Goal: Information Seeking & Learning: Find specific fact

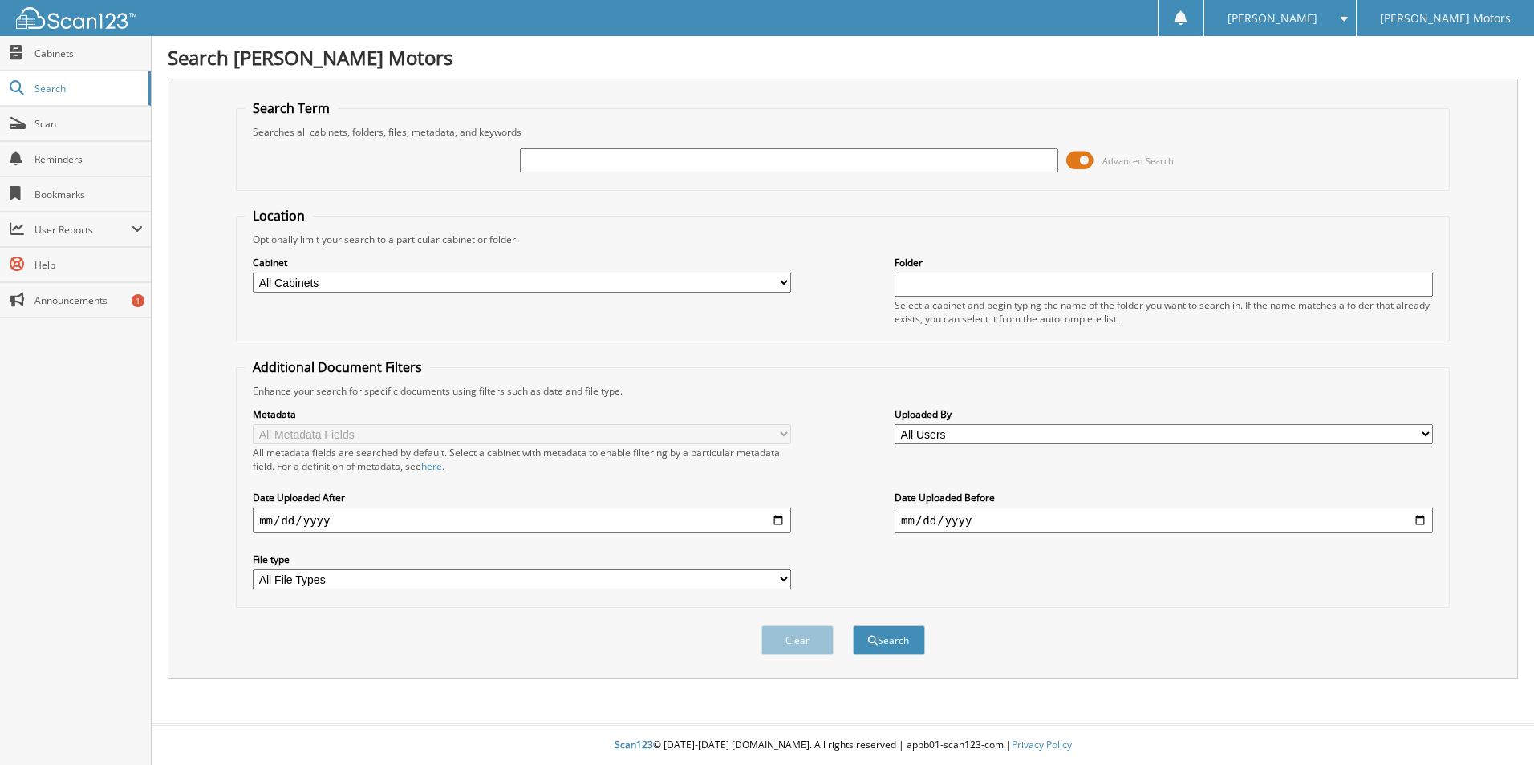
click at [624, 156] on input "text" at bounding box center [789, 160] width 538 height 24
type input "316430"
click at [853, 626] on button "Search" at bounding box center [889, 641] width 72 height 30
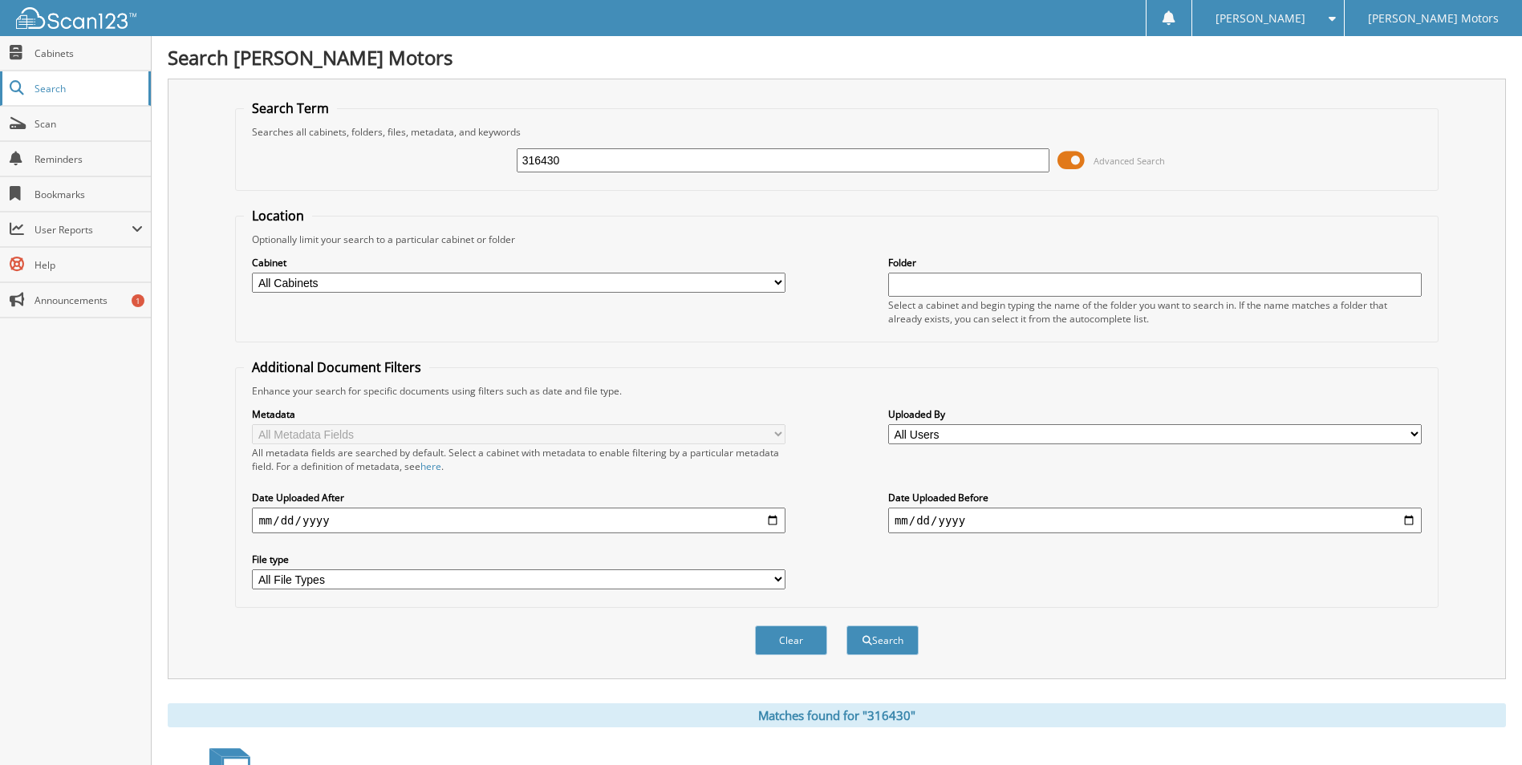
click at [86, 92] on span "Search" at bounding box center [88, 89] width 106 height 14
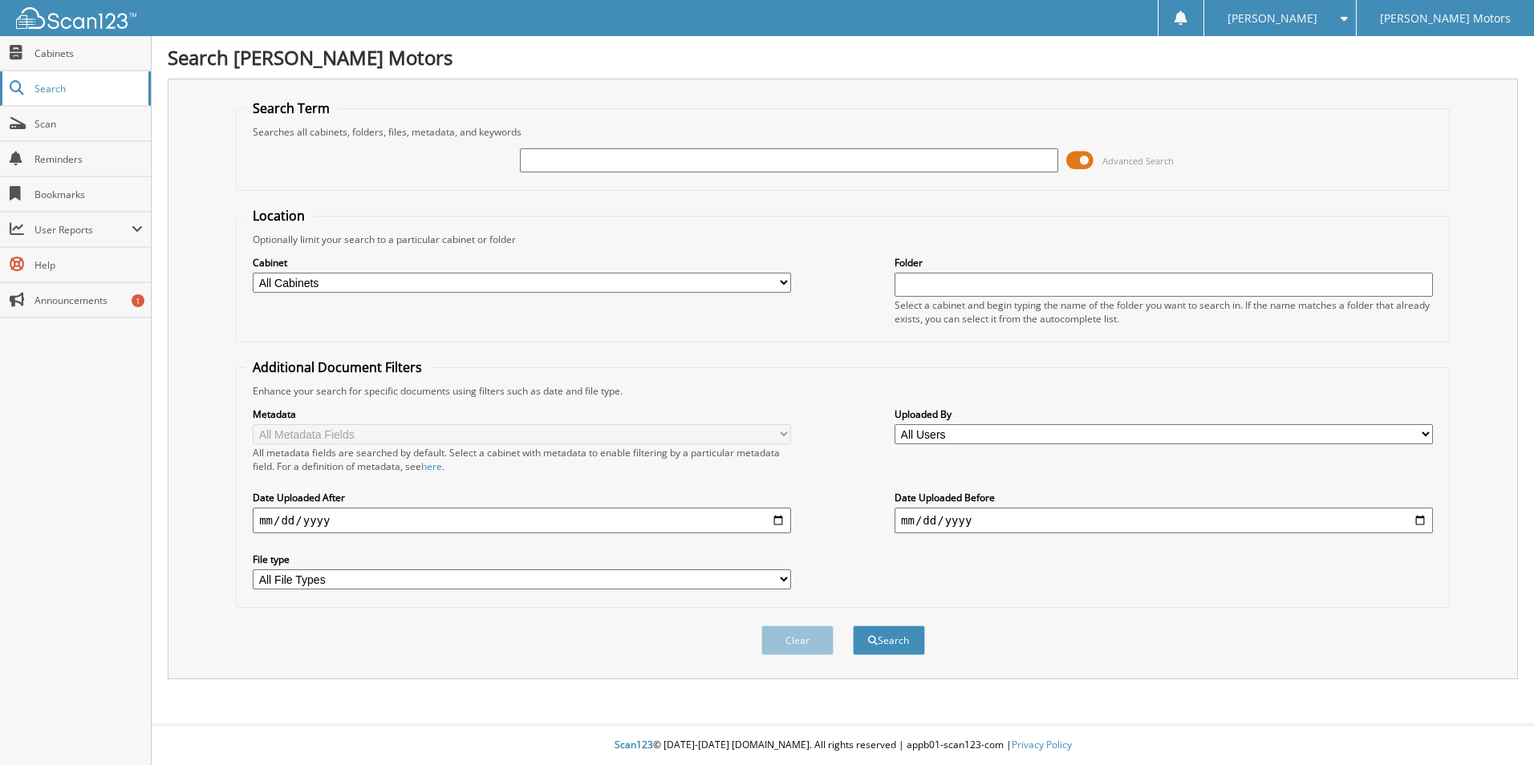
click at [78, 91] on span "Search" at bounding box center [88, 89] width 106 height 14
click at [637, 170] on input "text" at bounding box center [789, 160] width 538 height 24
type input "catt"
click at [853, 626] on button "Search" at bounding box center [889, 641] width 72 height 30
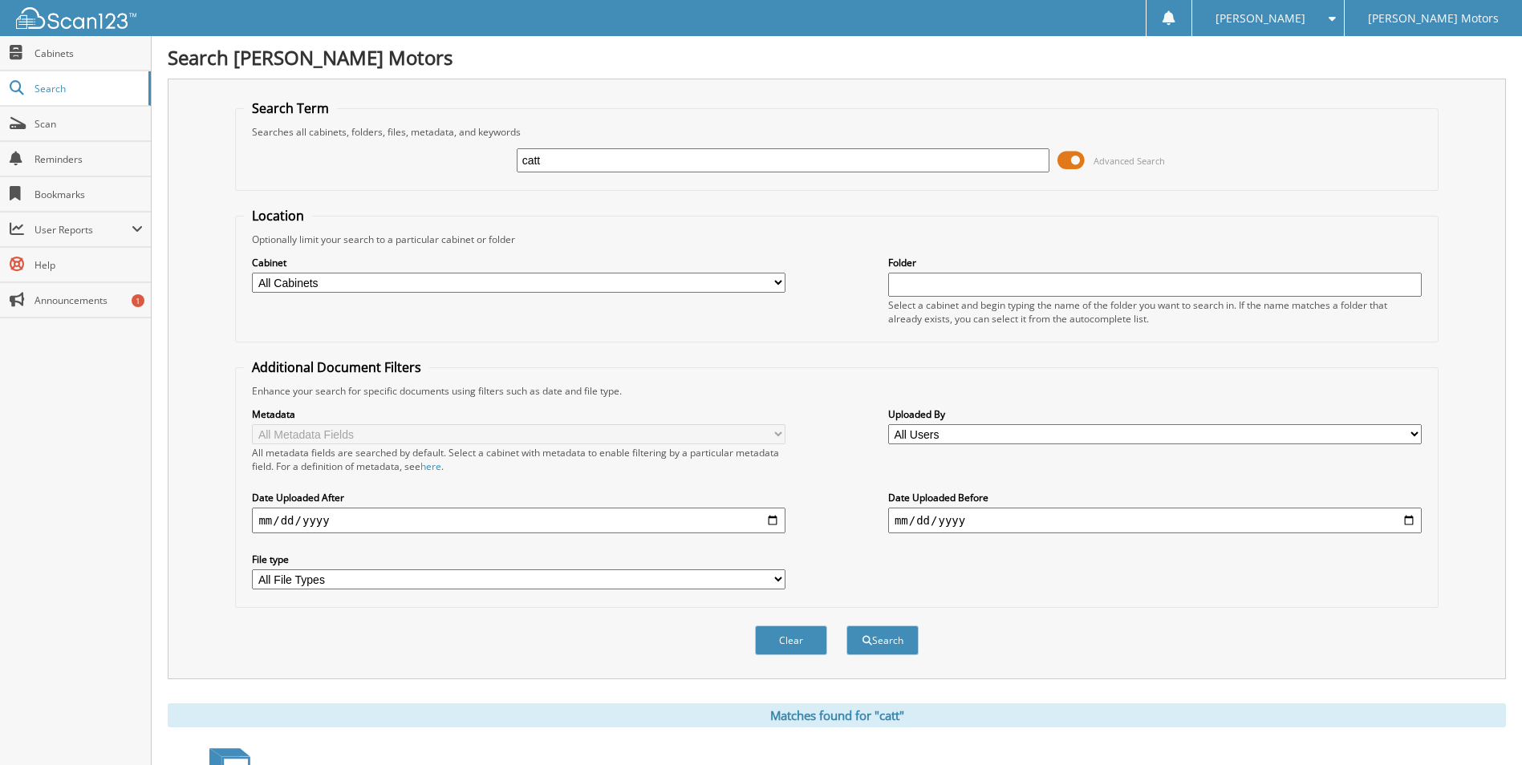
drag, startPoint x: 592, startPoint y: 171, endPoint x: 408, endPoint y: 188, distance: 184.5
click at [457, 181] on div "catt Advanced Search" at bounding box center [836, 160] width 1185 height 43
type input "316430"
click at [846, 626] on button "Search" at bounding box center [882, 641] width 72 height 30
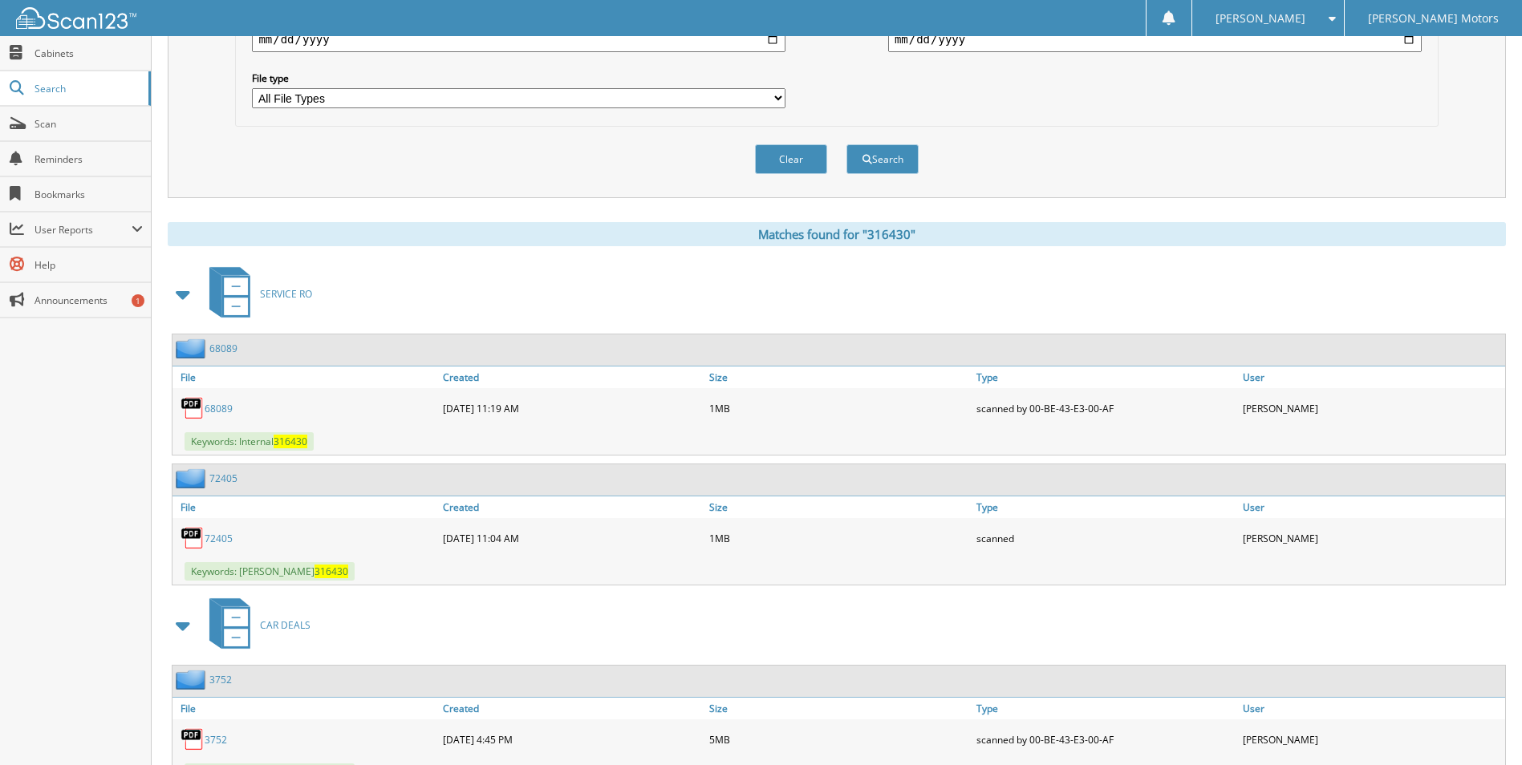
scroll to position [552, 0]
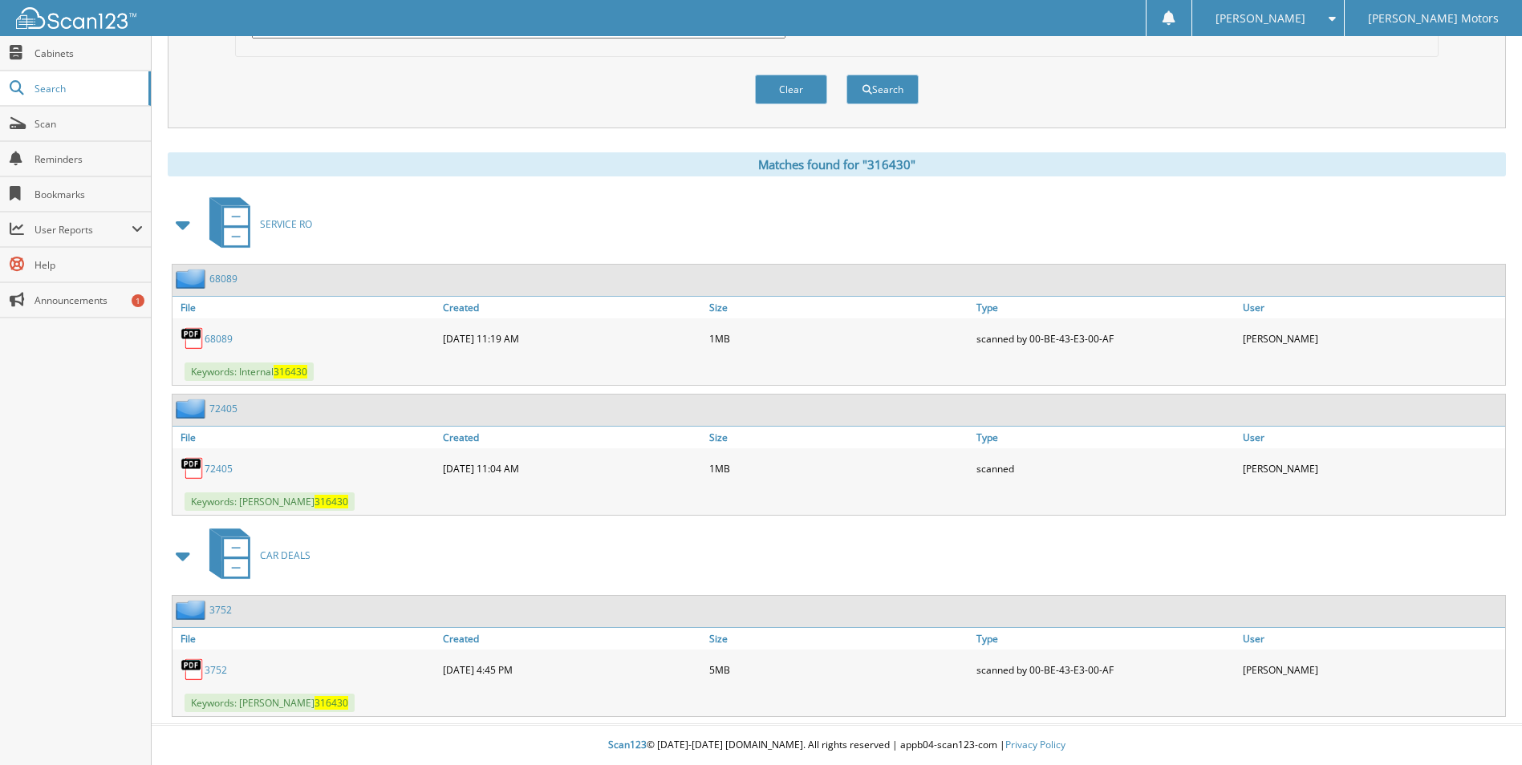
click at [208, 665] on link "3752" at bounding box center [216, 671] width 22 height 14
